Goal: Use online tool/utility: Utilize a website feature to perform a specific function

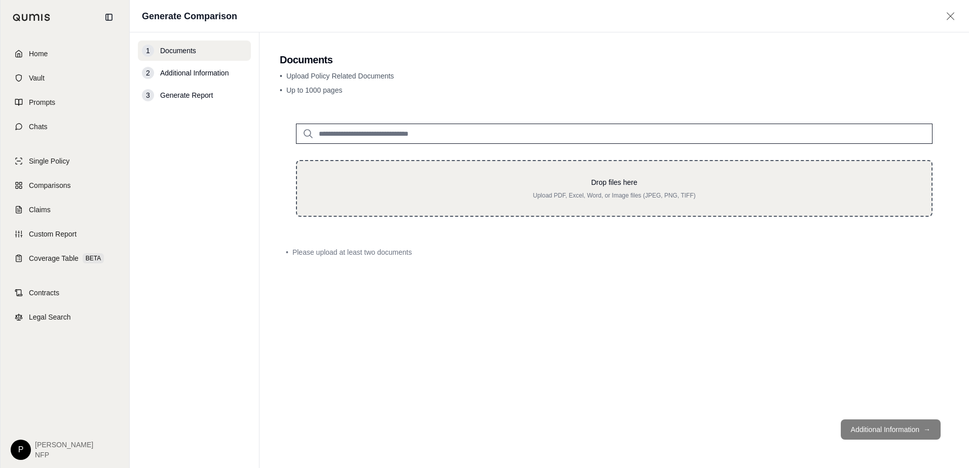
click at [542, 183] on p "Drop files here" at bounding box center [614, 182] width 602 height 10
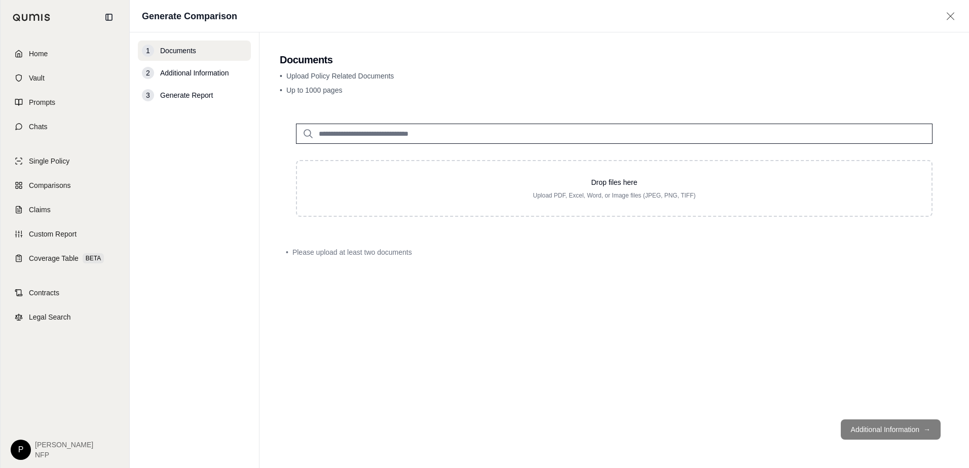
type input "**********"
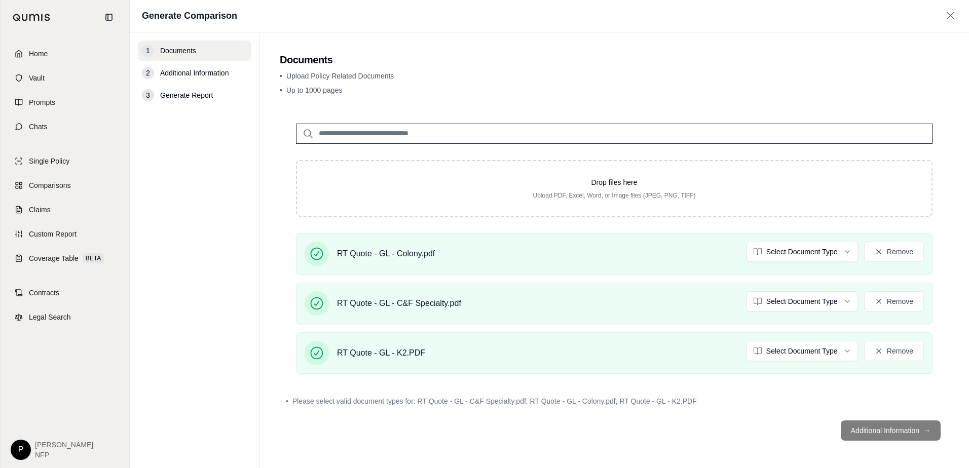
drag, startPoint x: 867, startPoint y: 433, endPoint x: 843, endPoint y: 413, distance: 31.7
click at [868, 433] on footer "Additional Information →" at bounding box center [614, 431] width 669 height 37
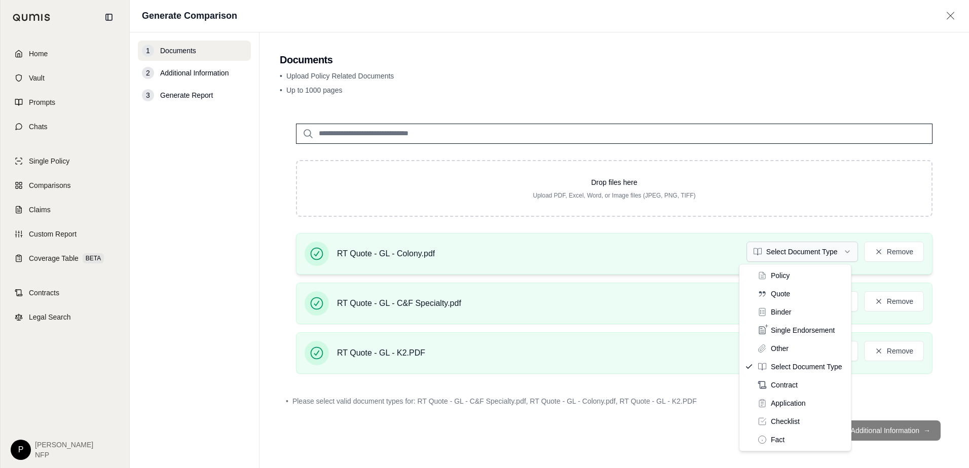
click at [782, 243] on html "Home Vault Prompts Chats Single Policy Comparisons Claims Custom Report Coverag…" at bounding box center [484, 234] width 969 height 468
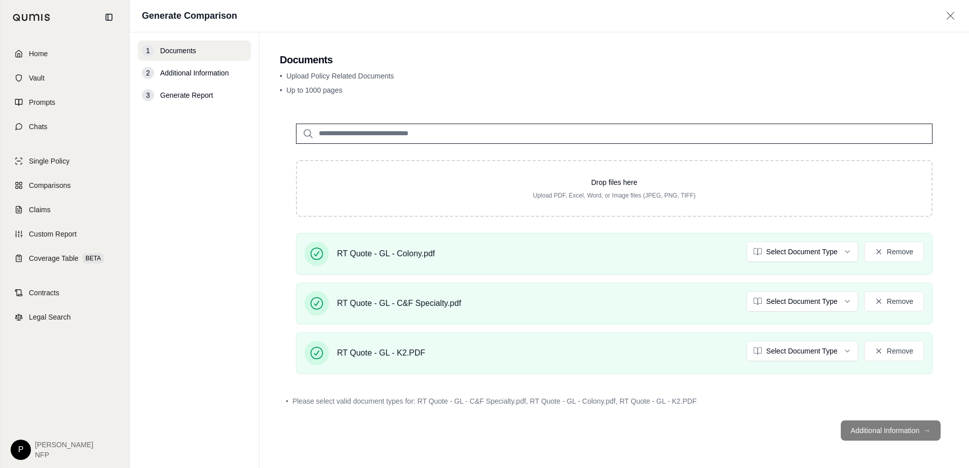
click at [778, 297] on html "Home Vault Prompts Chats Single Policy Comparisons Claims Custom Report Coverag…" at bounding box center [484, 234] width 969 height 468
click at [780, 349] on html "Document type updated successfully Home Vault Prompts Chats Single Policy Compa…" at bounding box center [484, 234] width 969 height 468
click at [817, 357] on html "Document type updated successfully Document type updated successfully Home Vaul…" at bounding box center [484, 234] width 969 height 468
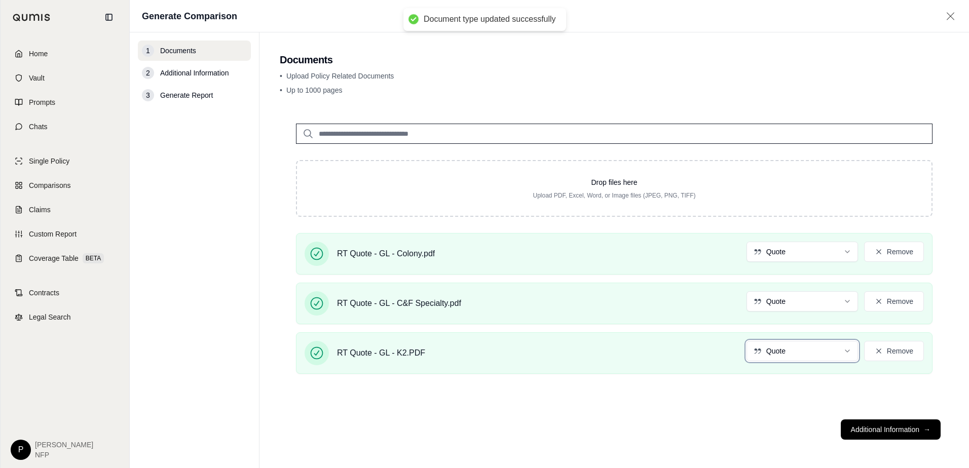
click at [778, 388] on html "Document type updated successfully Document type updated successfully Home Vaul…" at bounding box center [484, 234] width 969 height 468
click at [858, 428] on button "Additional Information →" at bounding box center [891, 430] width 100 height 20
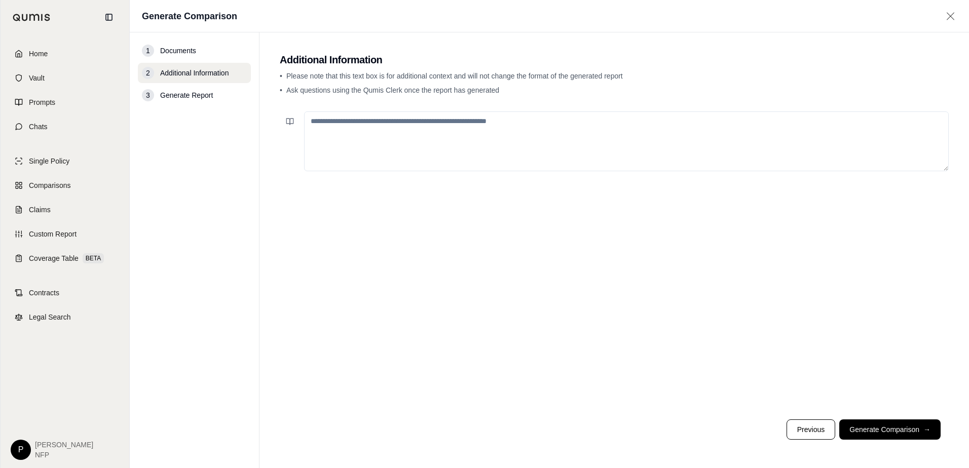
click at [327, 144] on textarea at bounding box center [626, 142] width 645 height 60
type textarea "**********"
click at [866, 424] on button "Generate Comparison →" at bounding box center [890, 430] width 101 height 20
